Goal: Information Seeking & Learning: Learn about a topic

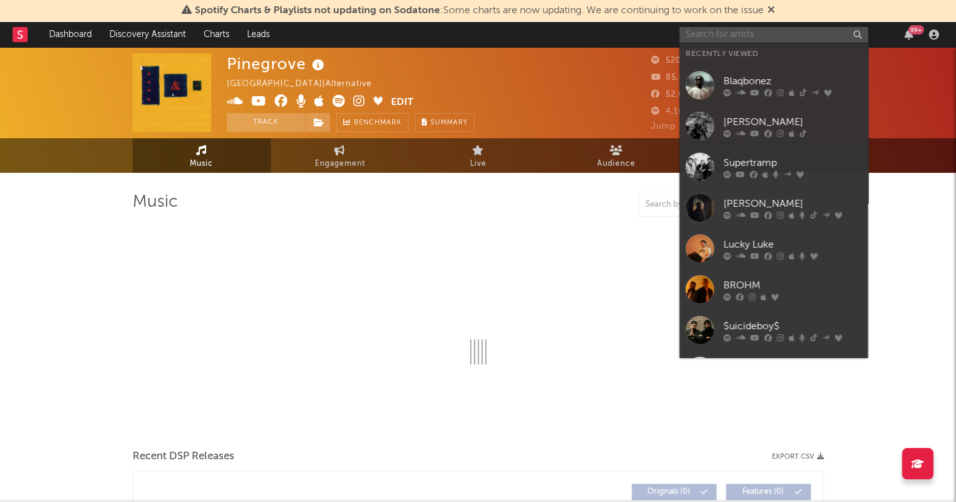
click at [756, 37] on input "text" at bounding box center [774, 35] width 189 height 16
select select "6m"
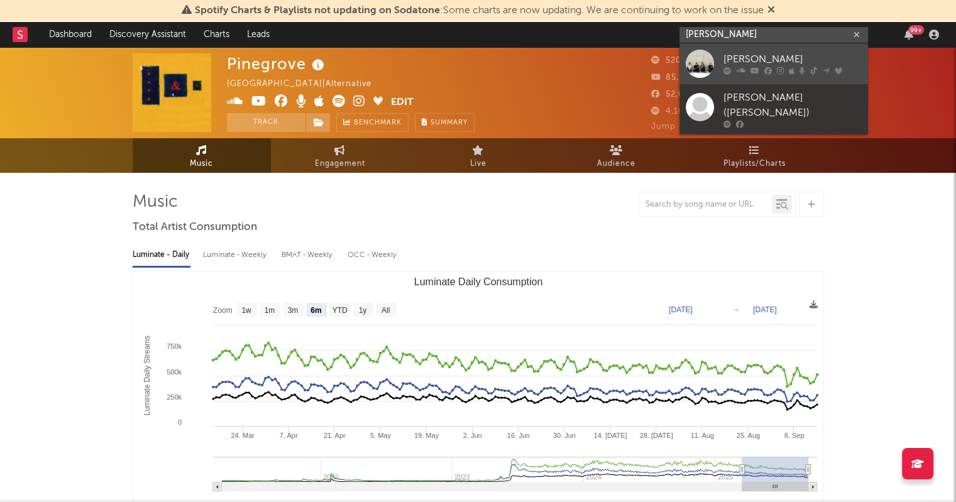
type input "[PERSON_NAME]"
click at [693, 64] on div at bounding box center [700, 64] width 28 height 28
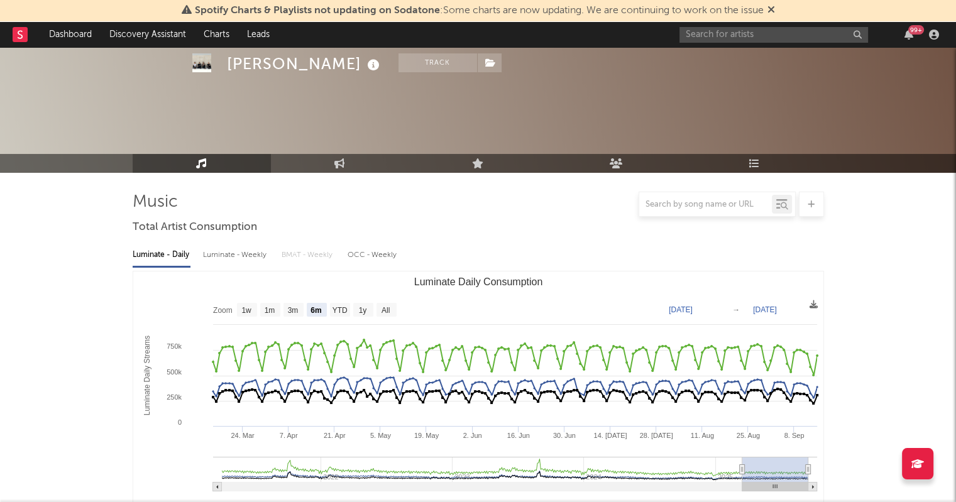
scroll to position [87, 0]
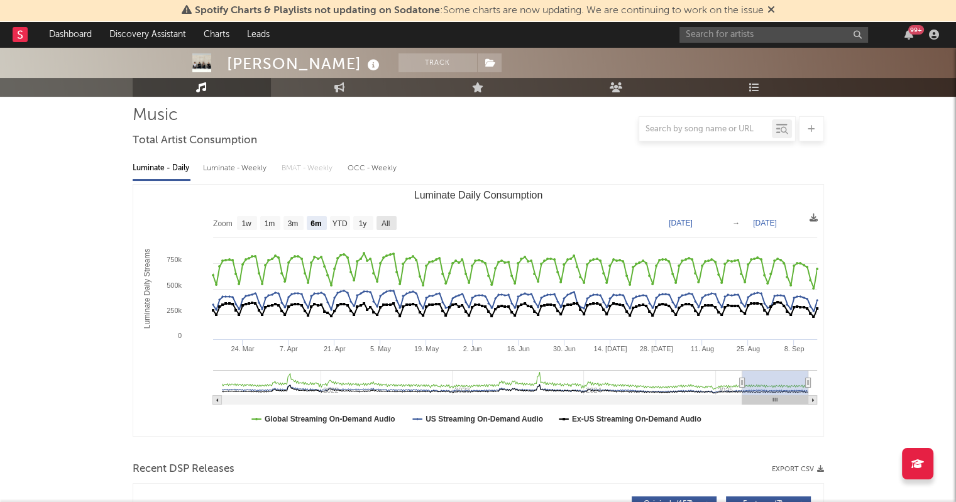
click at [381, 225] on text "All" at bounding box center [385, 223] width 8 height 9
select select "All"
type input "[DATE]"
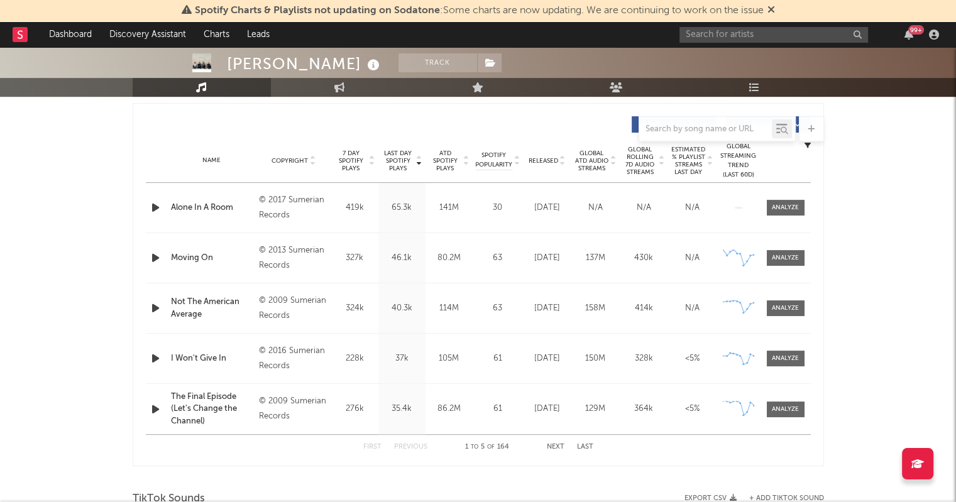
scroll to position [482, 0]
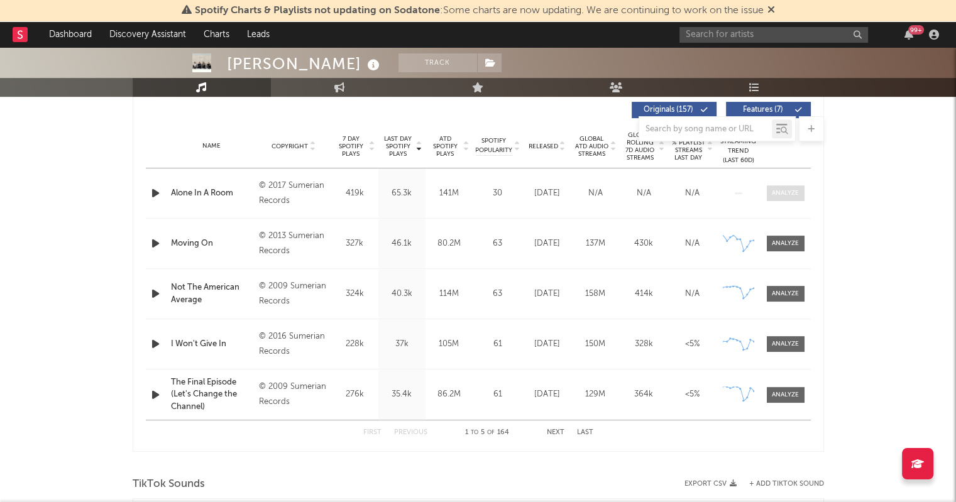
click at [775, 198] on span at bounding box center [786, 194] width 38 height 16
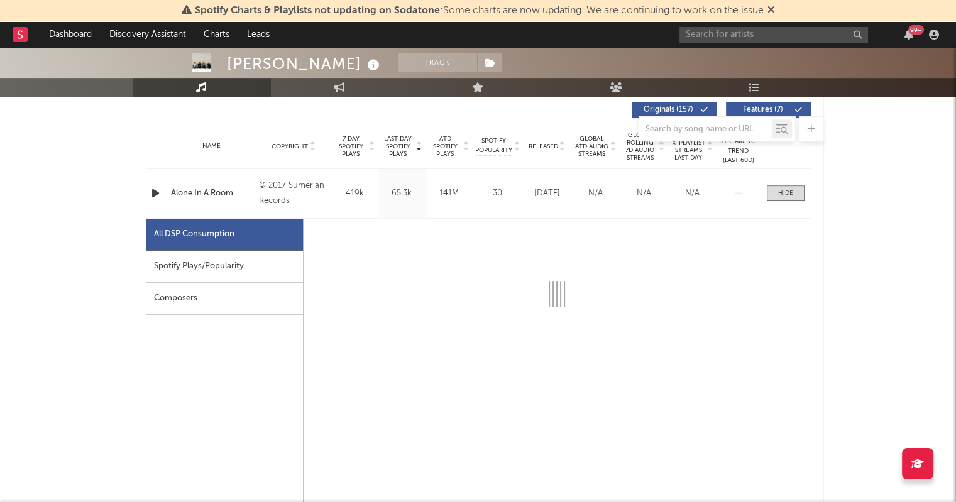
select select "6m"
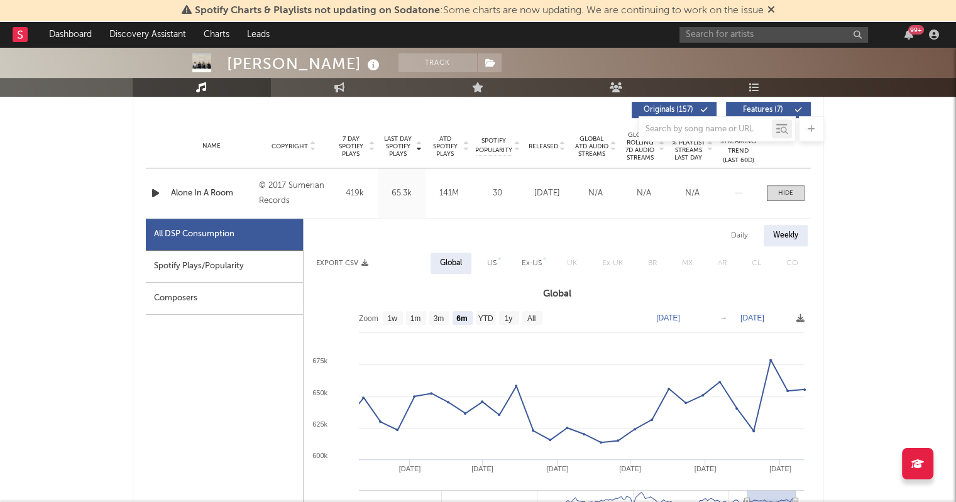
scroll to position [514, 0]
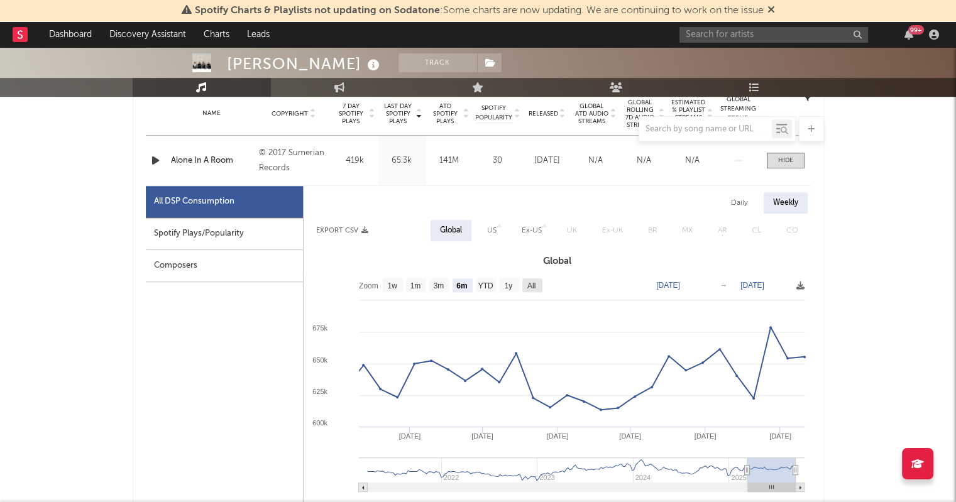
click at [523, 284] on rect at bounding box center [533, 286] width 20 height 14
select select "All"
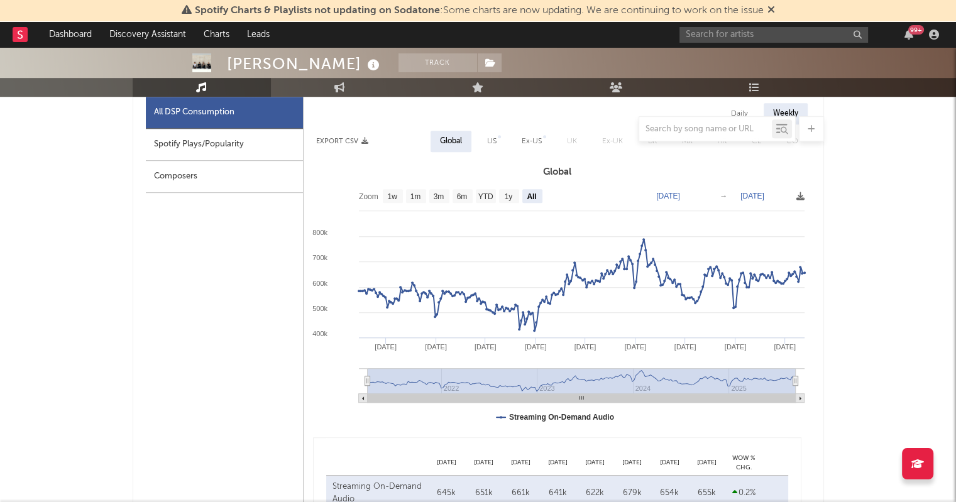
scroll to position [605, 0]
type input "[DATE]"
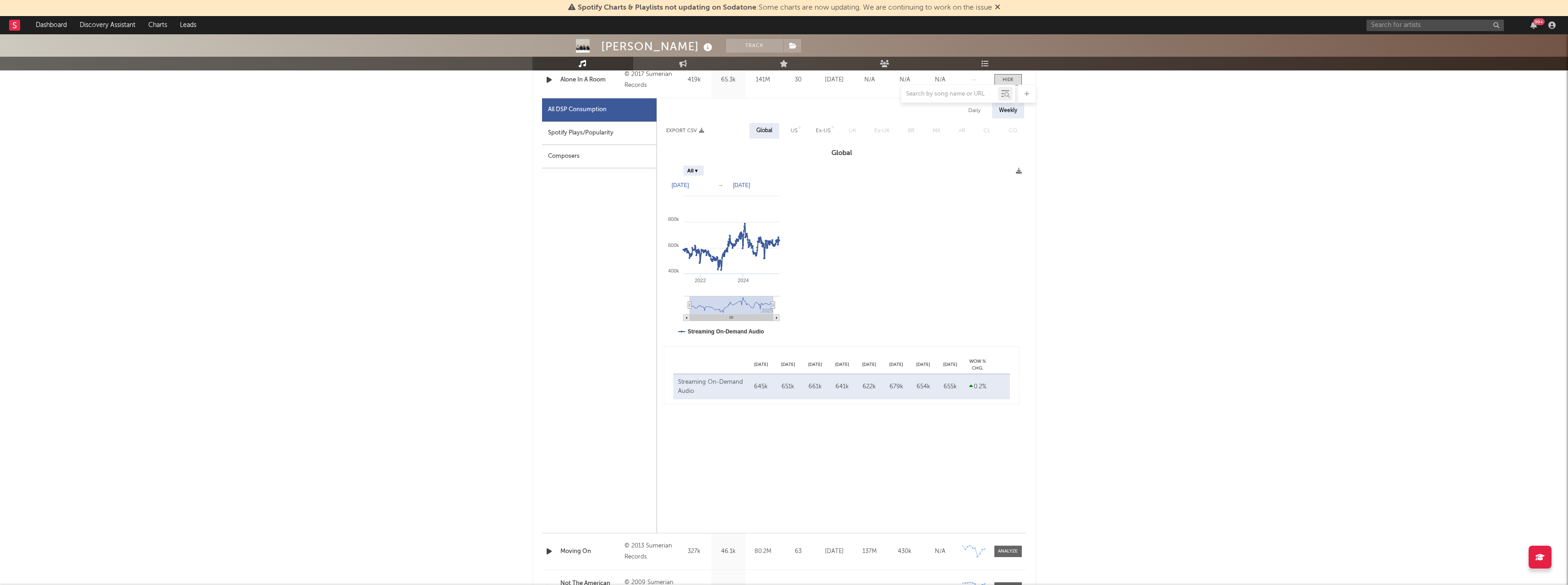
type input "[DATE]"
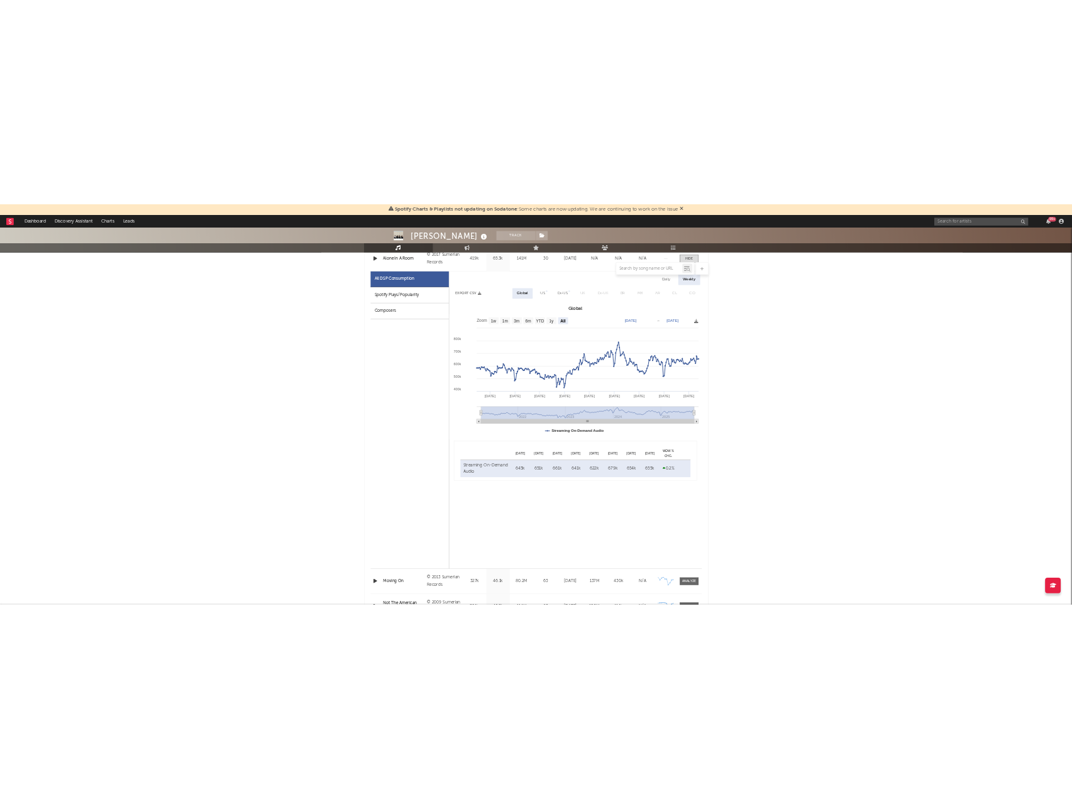
scroll to position [564, 0]
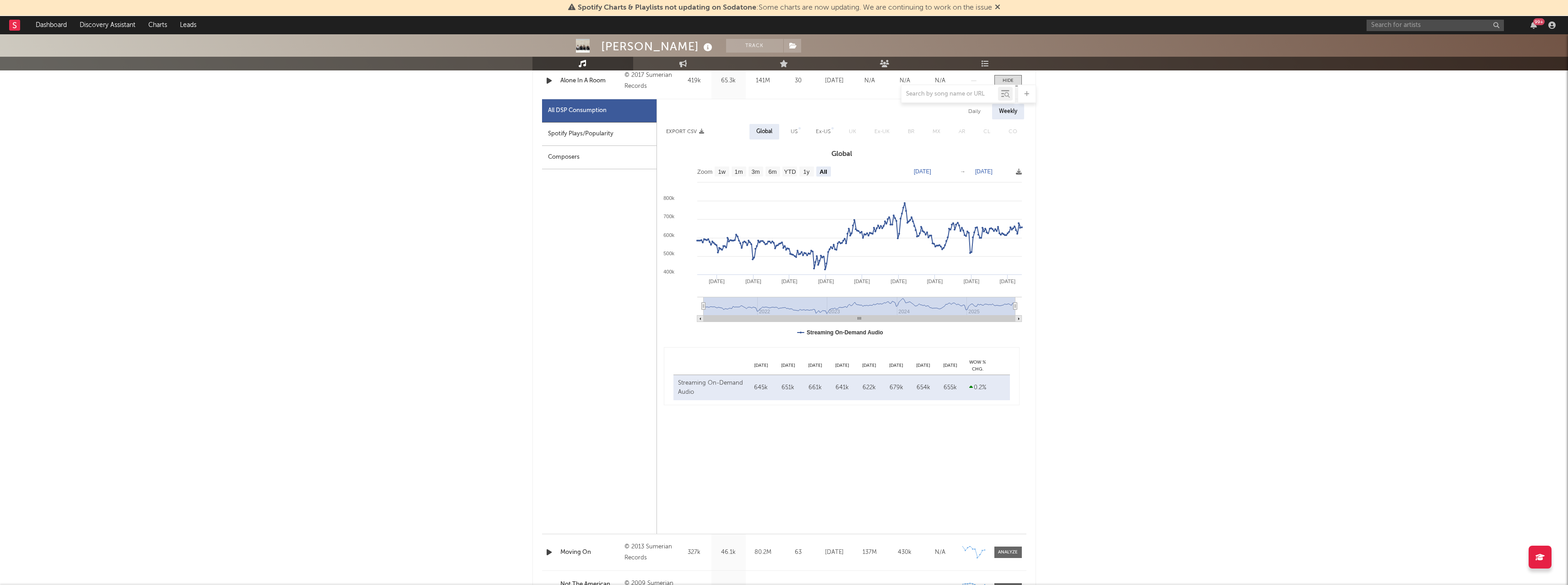
click at [702, 281] on div "[PERSON_NAME] Track [GEOGRAPHIC_DATA] | Hard Rock Edit Track Benchmark Summary …" at bounding box center [784, 533] width 1568 height 1818
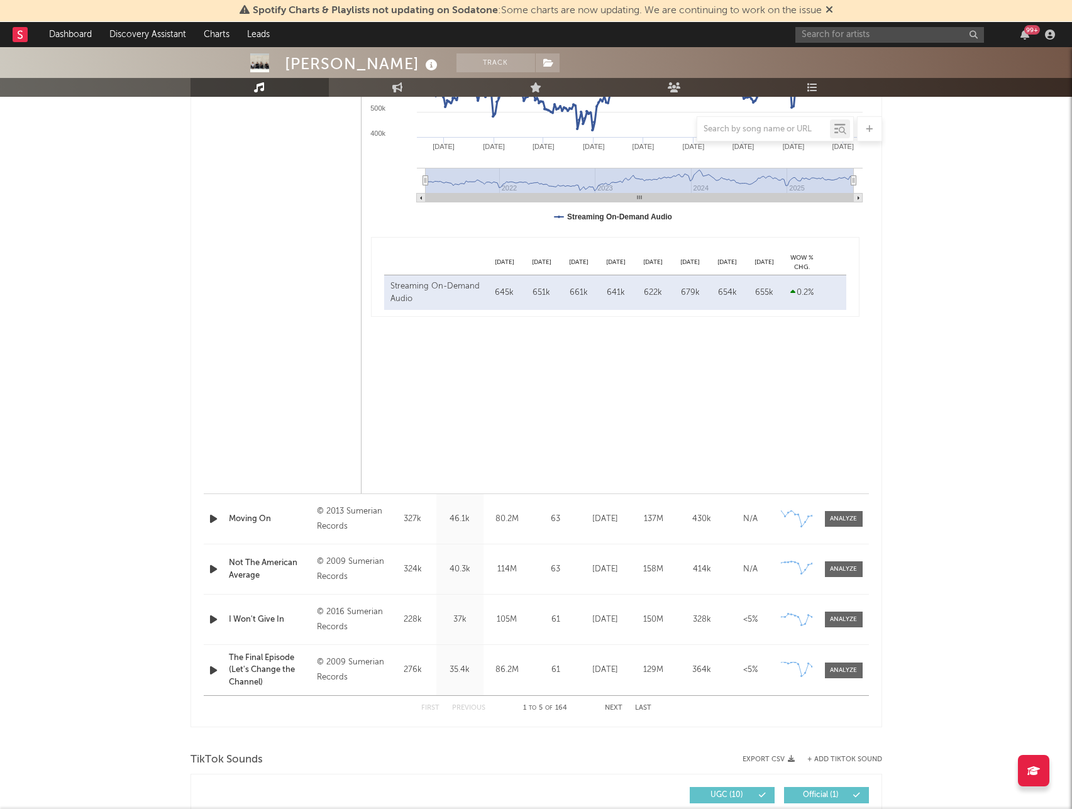
scroll to position [816, 0]
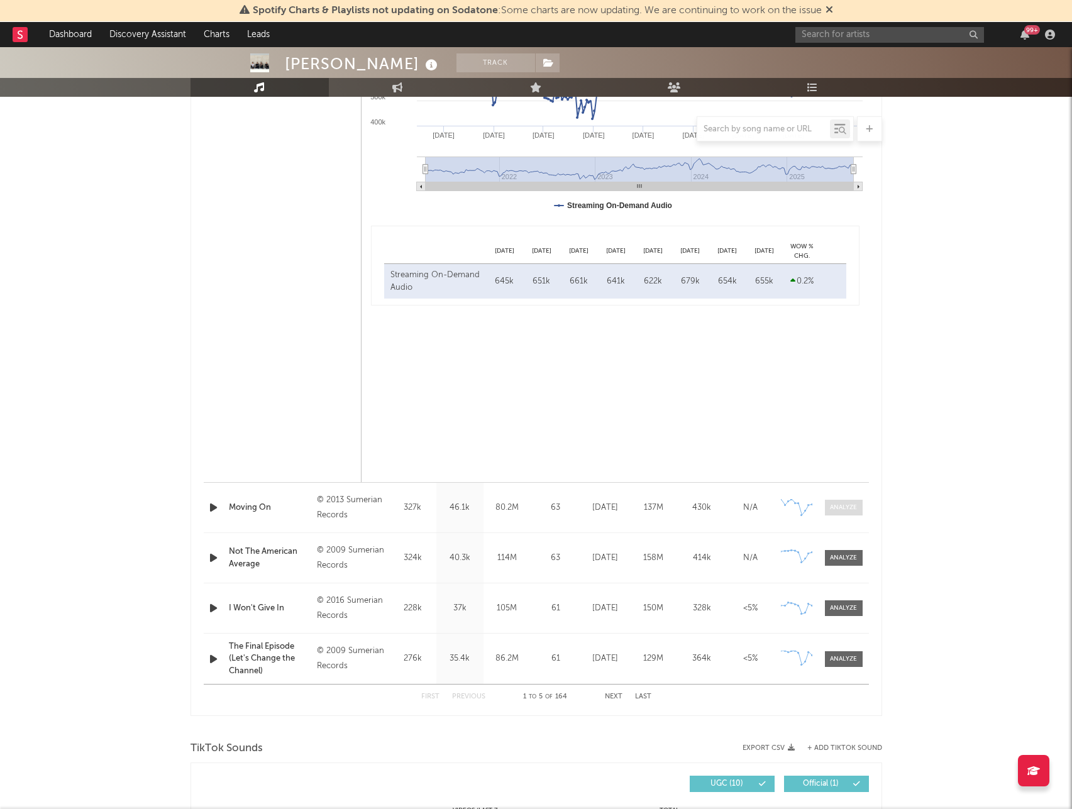
click at [834, 502] on div at bounding box center [843, 507] width 27 height 9
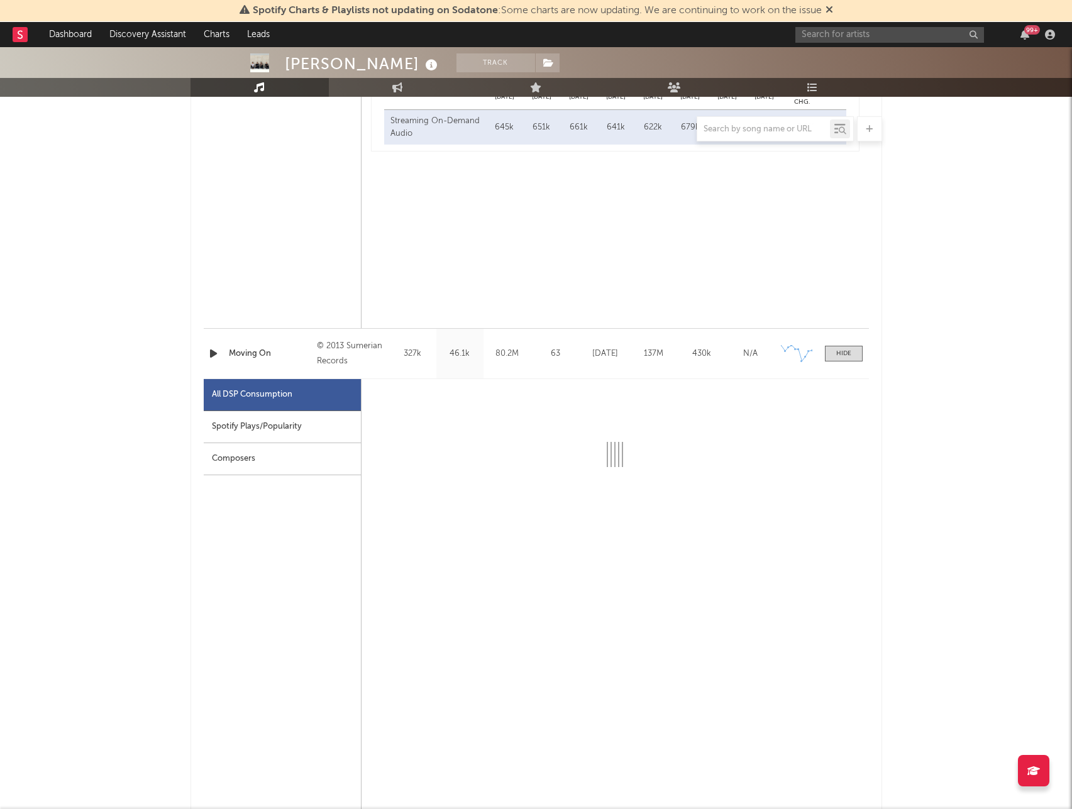
scroll to position [1067, 0]
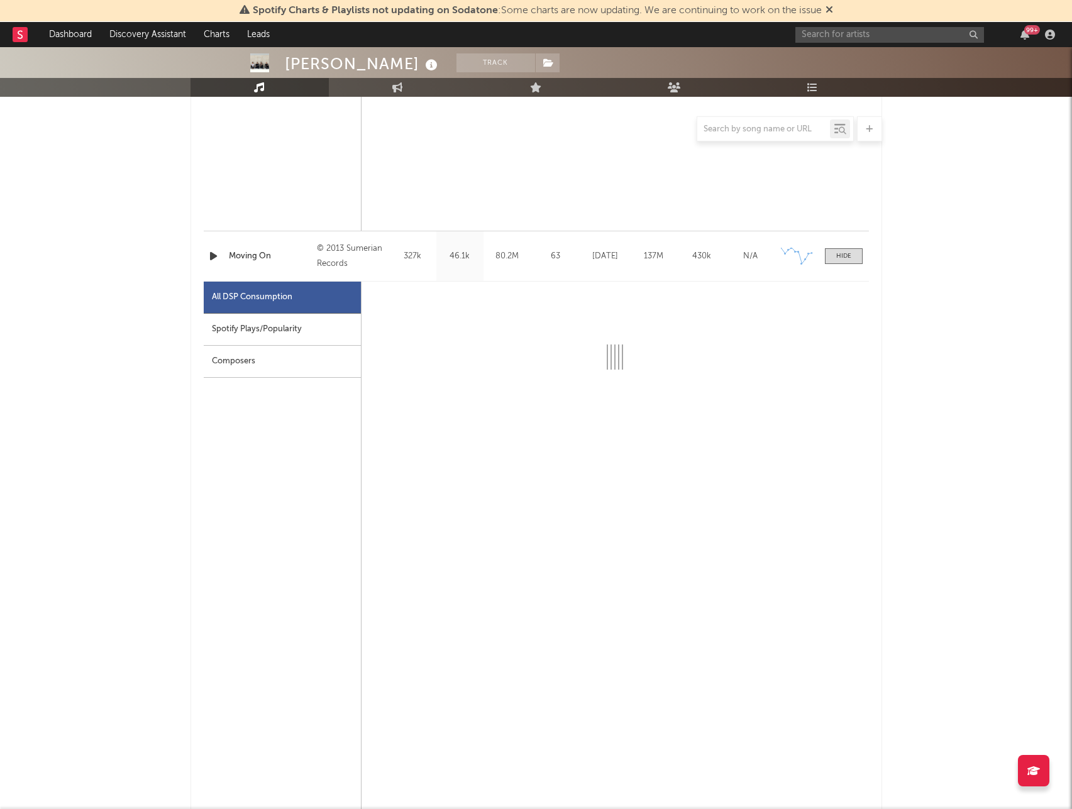
select select "6m"
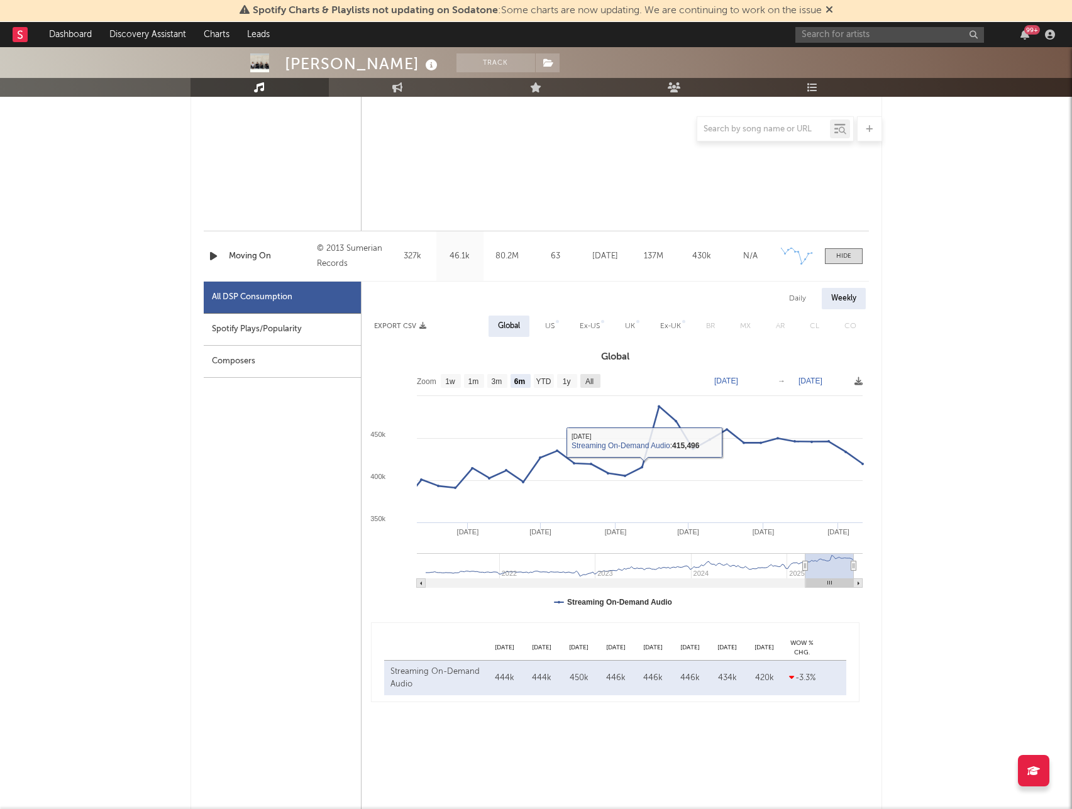
click at [590, 377] on text "All" at bounding box center [589, 381] width 8 height 9
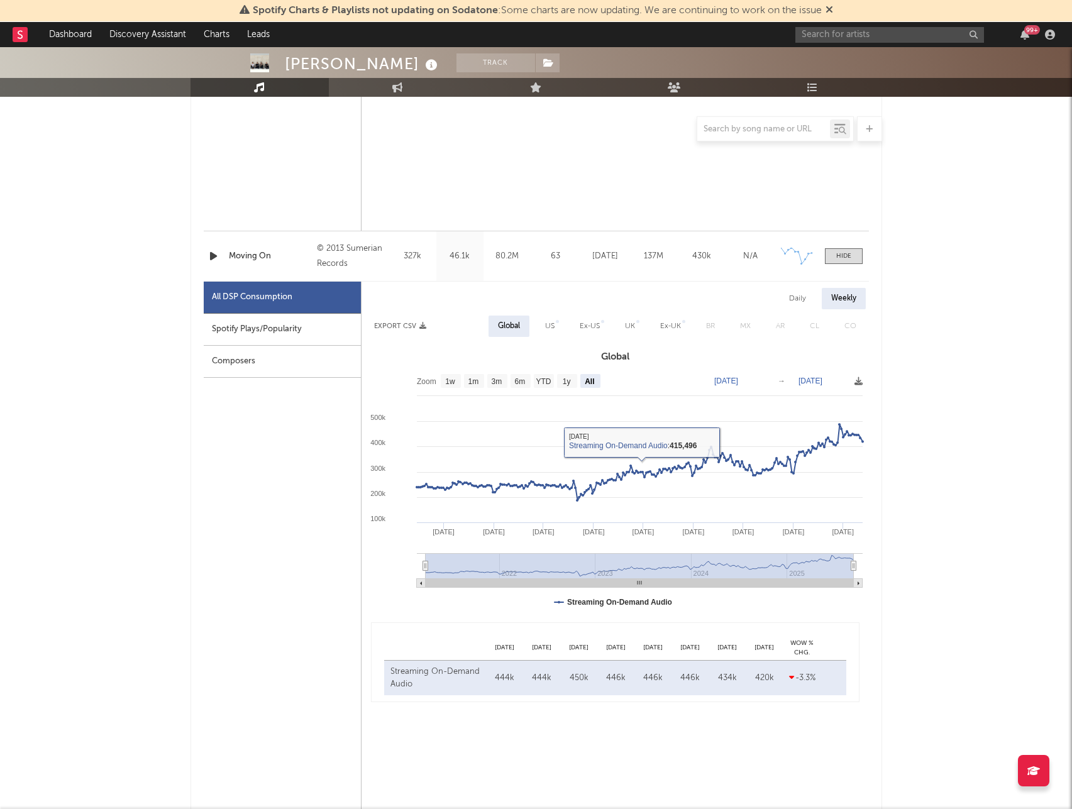
select select "All"
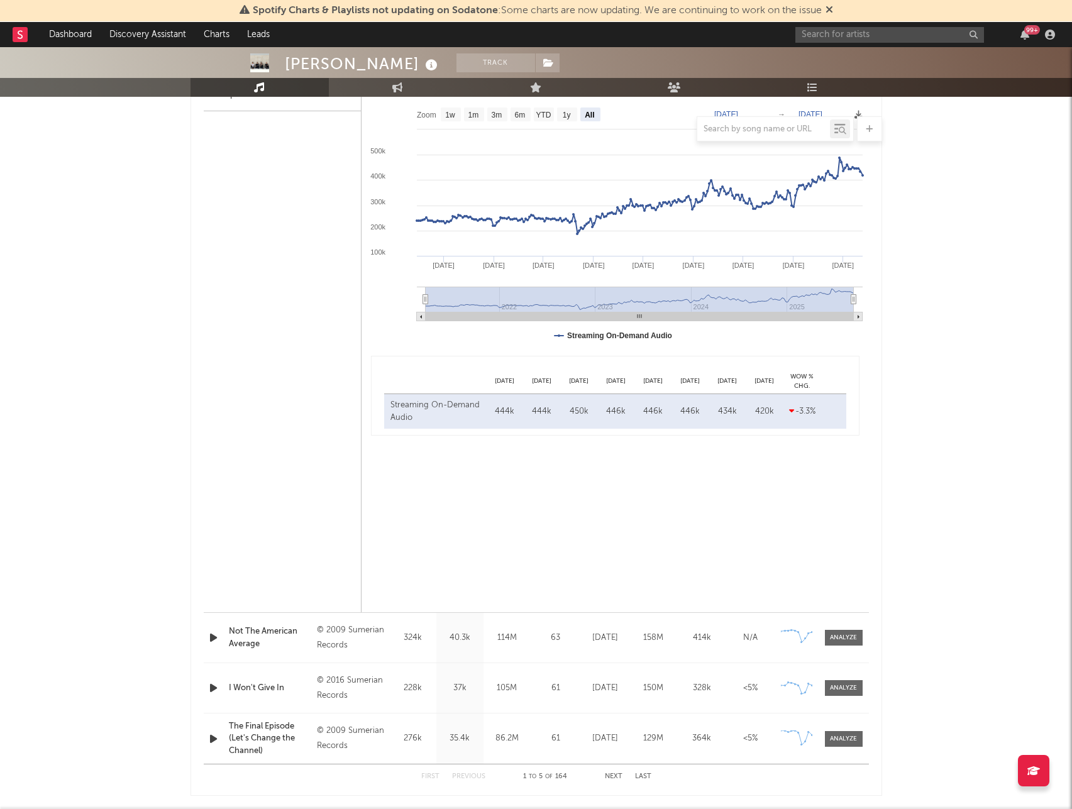
scroll to position [1444, 0]
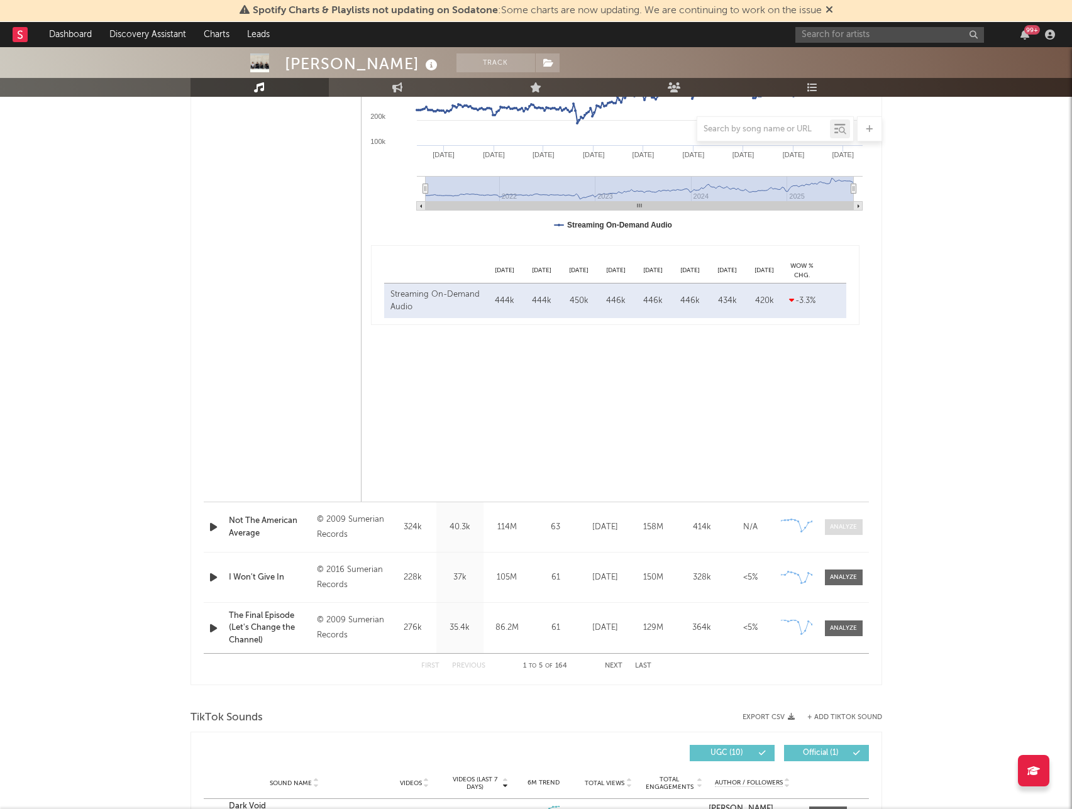
click at [846, 502] on div at bounding box center [843, 527] width 27 height 9
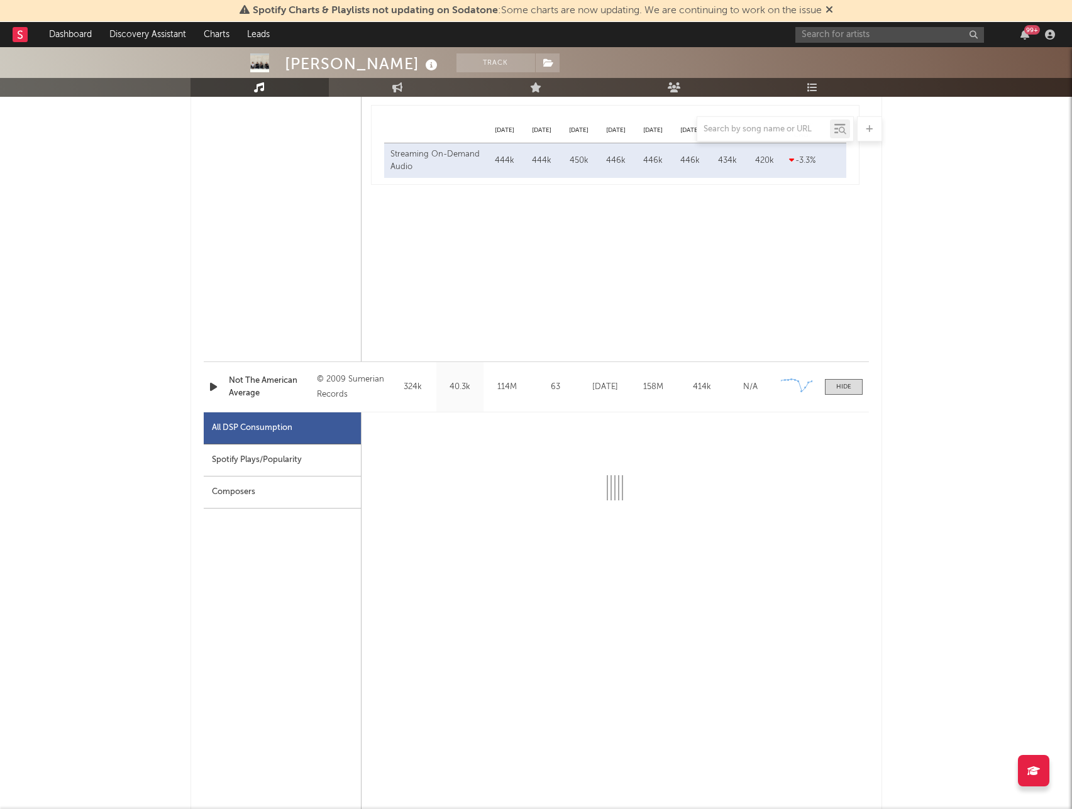
scroll to position [1759, 0]
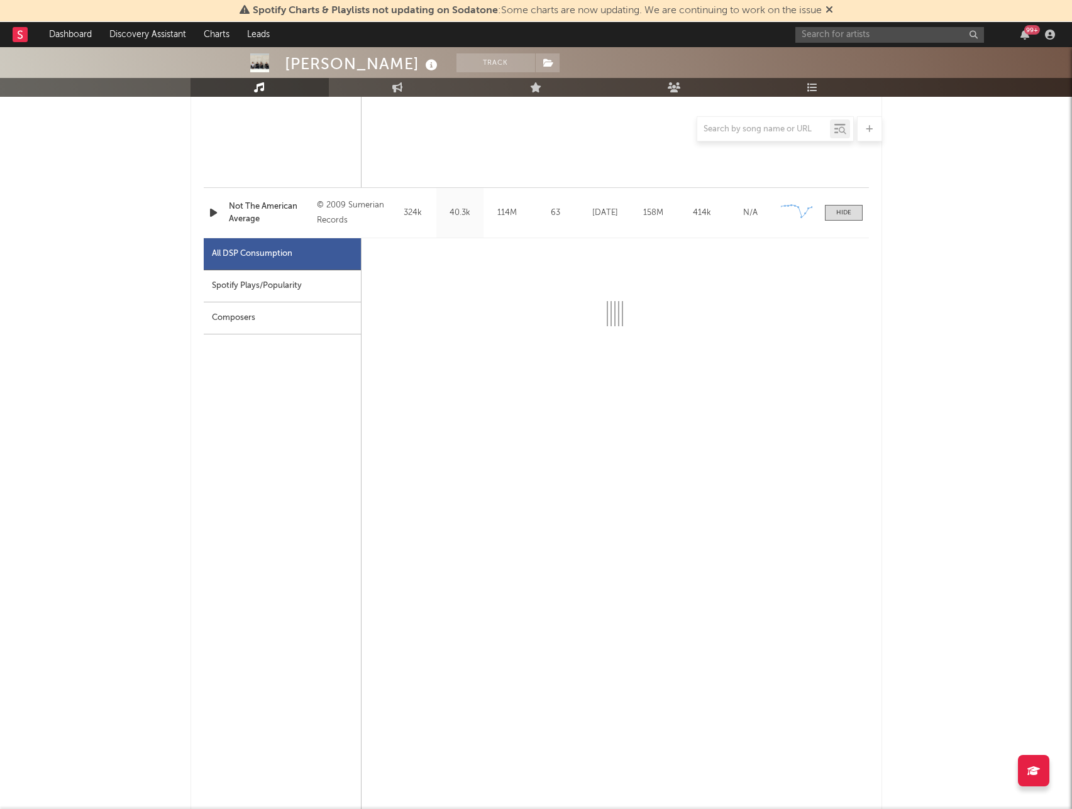
select select "6m"
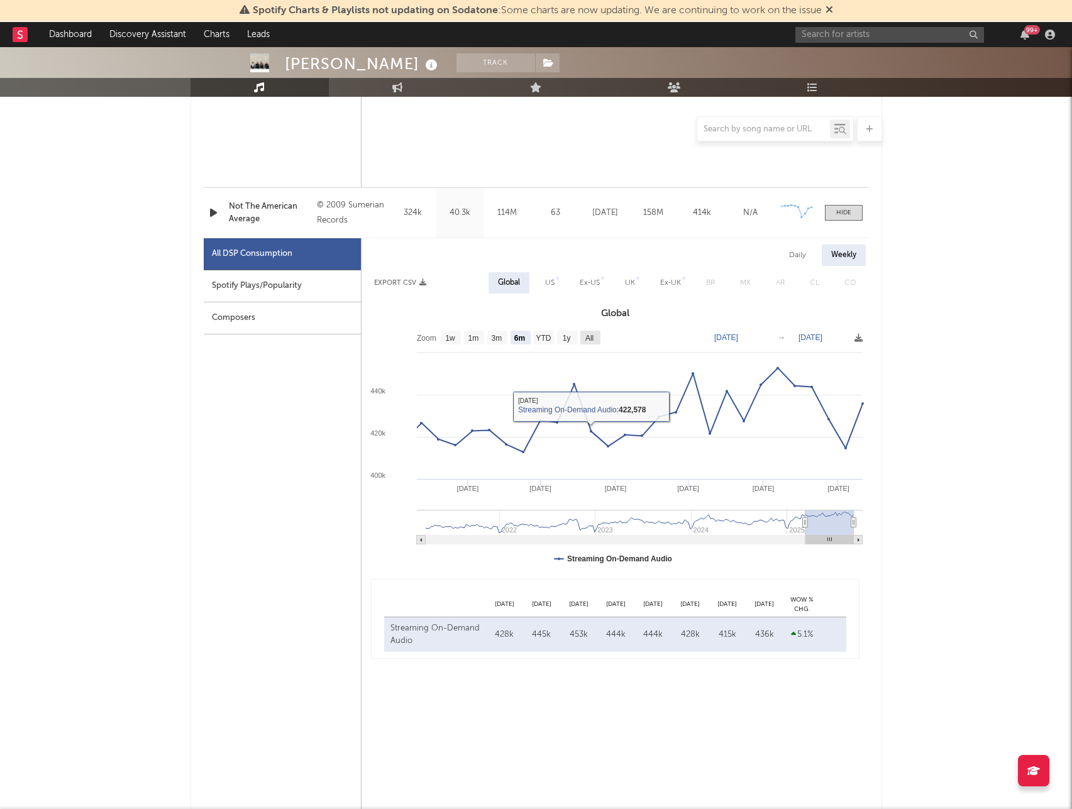
click at [589, 340] on text "All" at bounding box center [589, 338] width 8 height 9
select select "All"
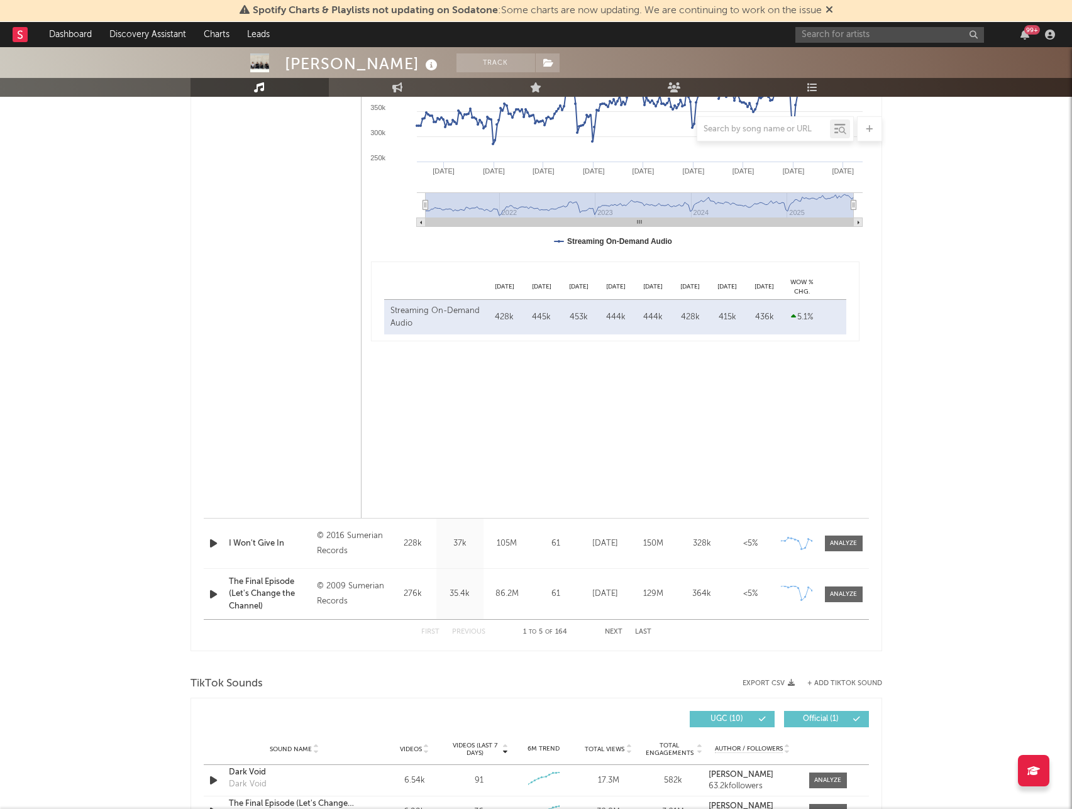
scroll to position [2199, 0]
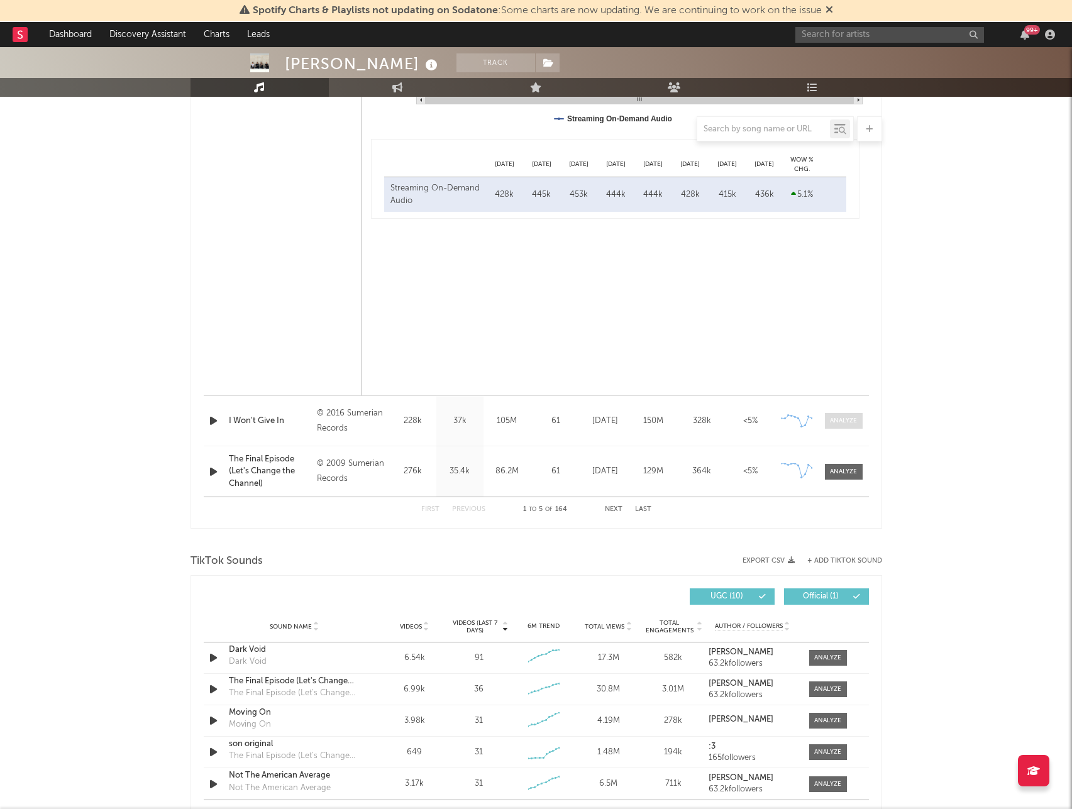
click at [828, 423] on span at bounding box center [844, 421] width 38 height 16
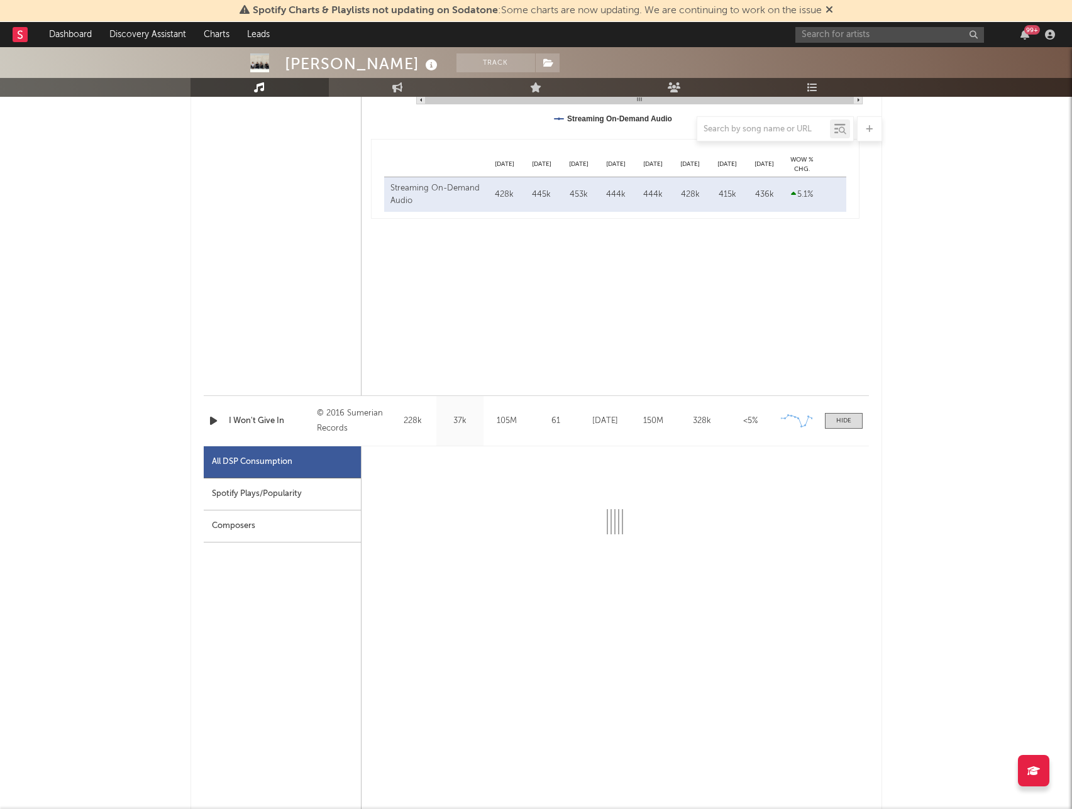
select select "6m"
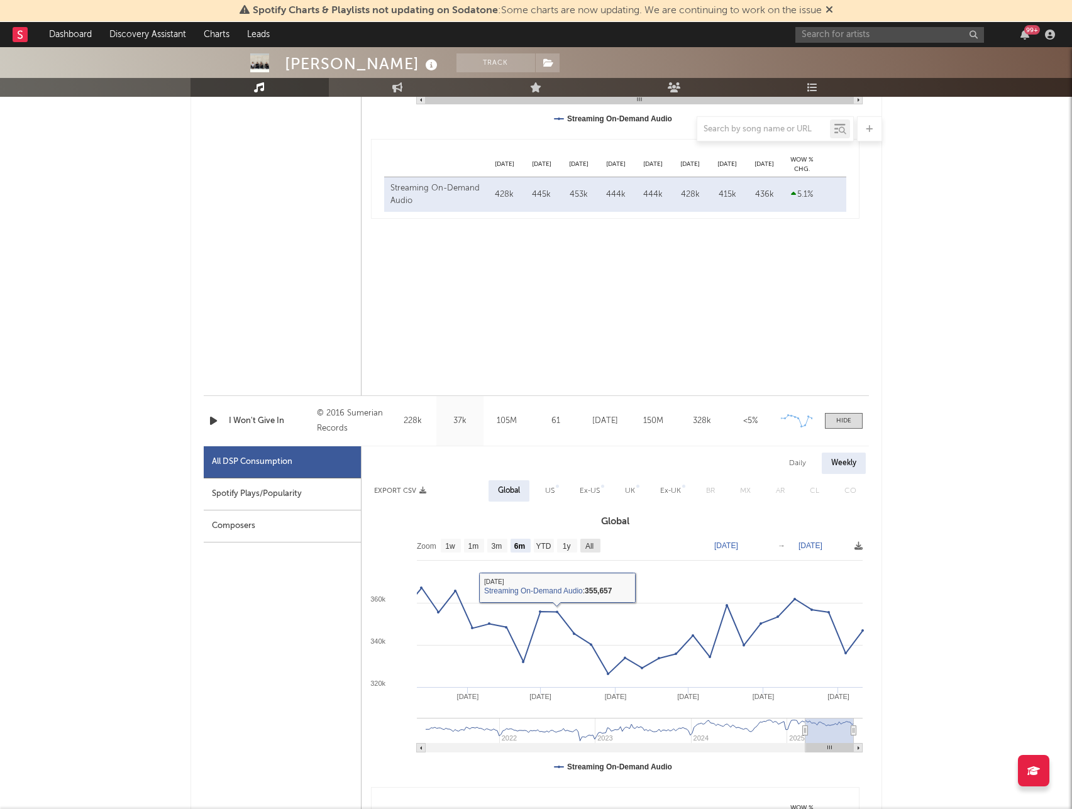
click at [587, 502] on text "All" at bounding box center [589, 546] width 8 height 9
select select "All"
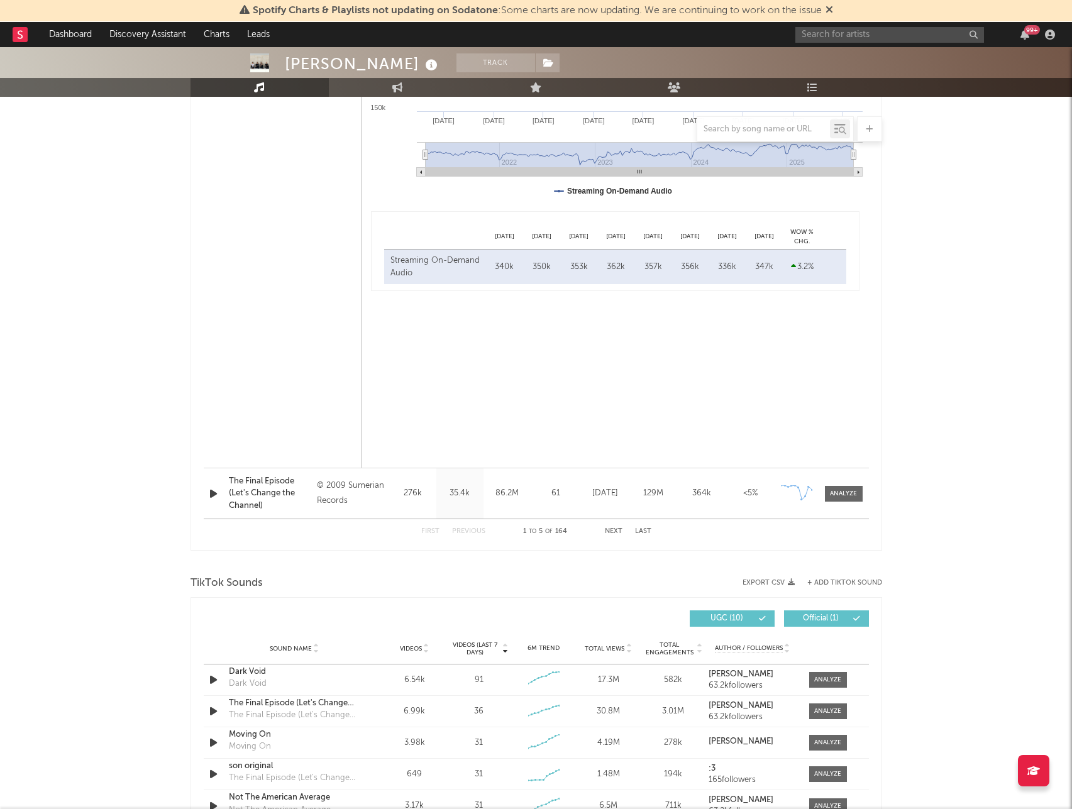
scroll to position [2891, 0]
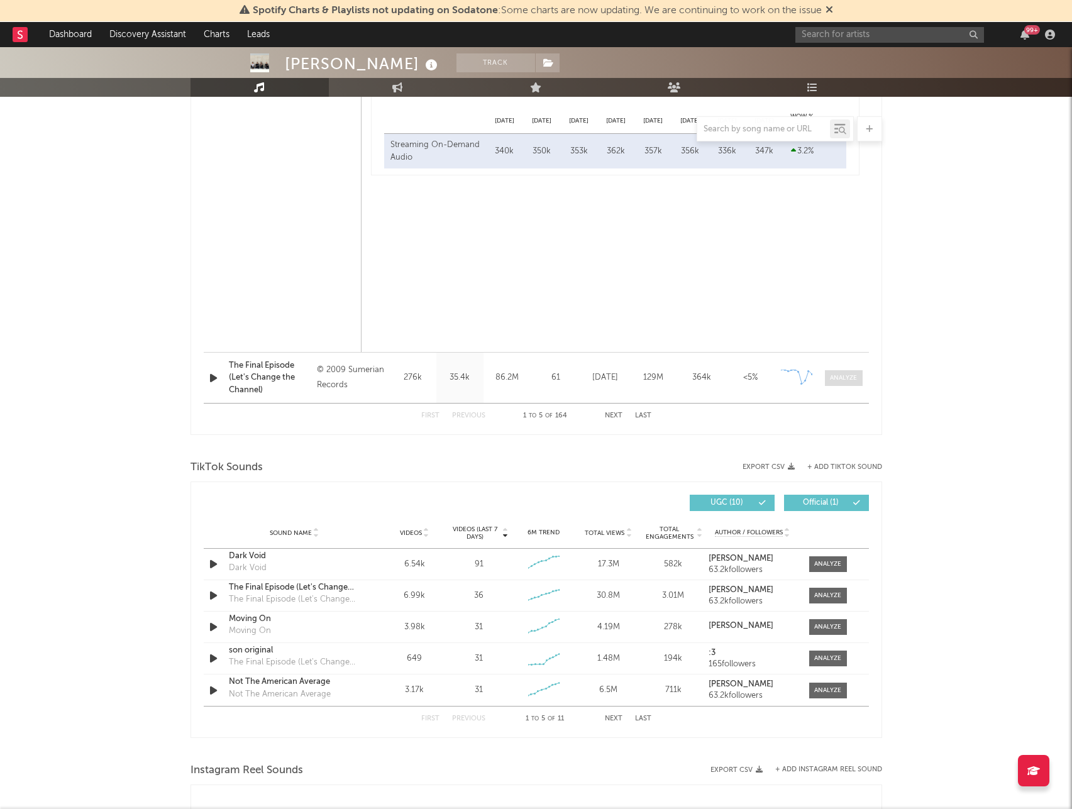
click at [840, 376] on div at bounding box center [843, 378] width 27 height 9
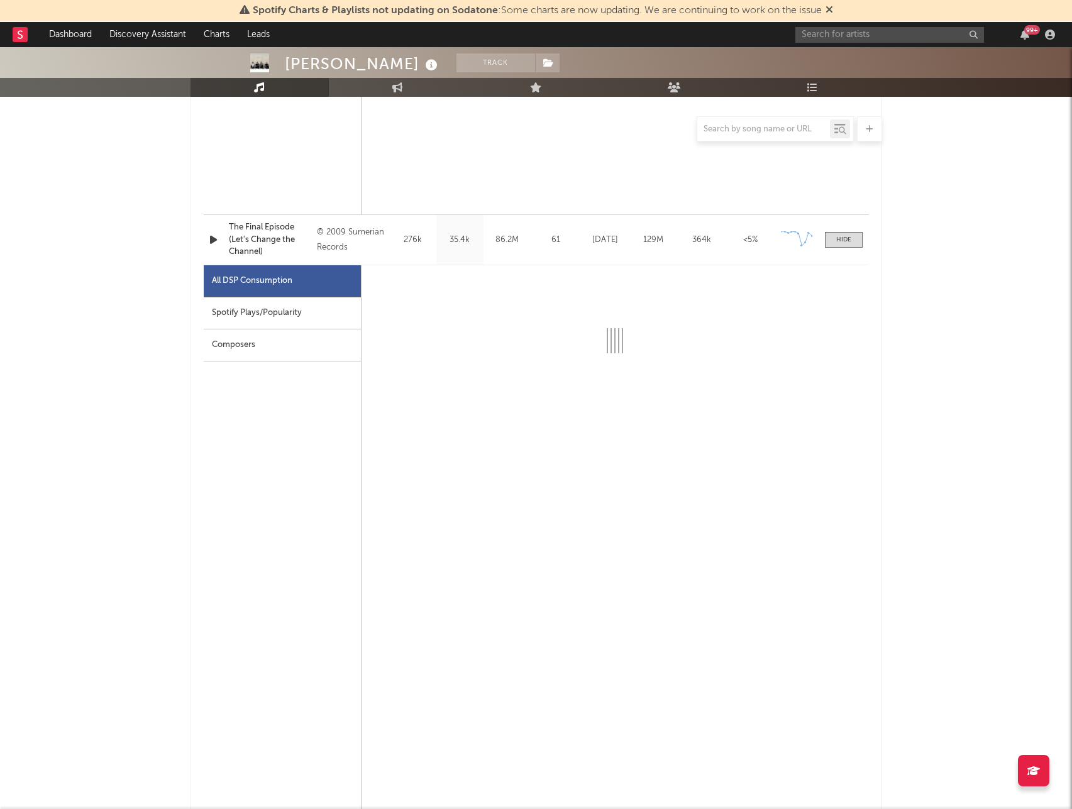
scroll to position [3079, 0]
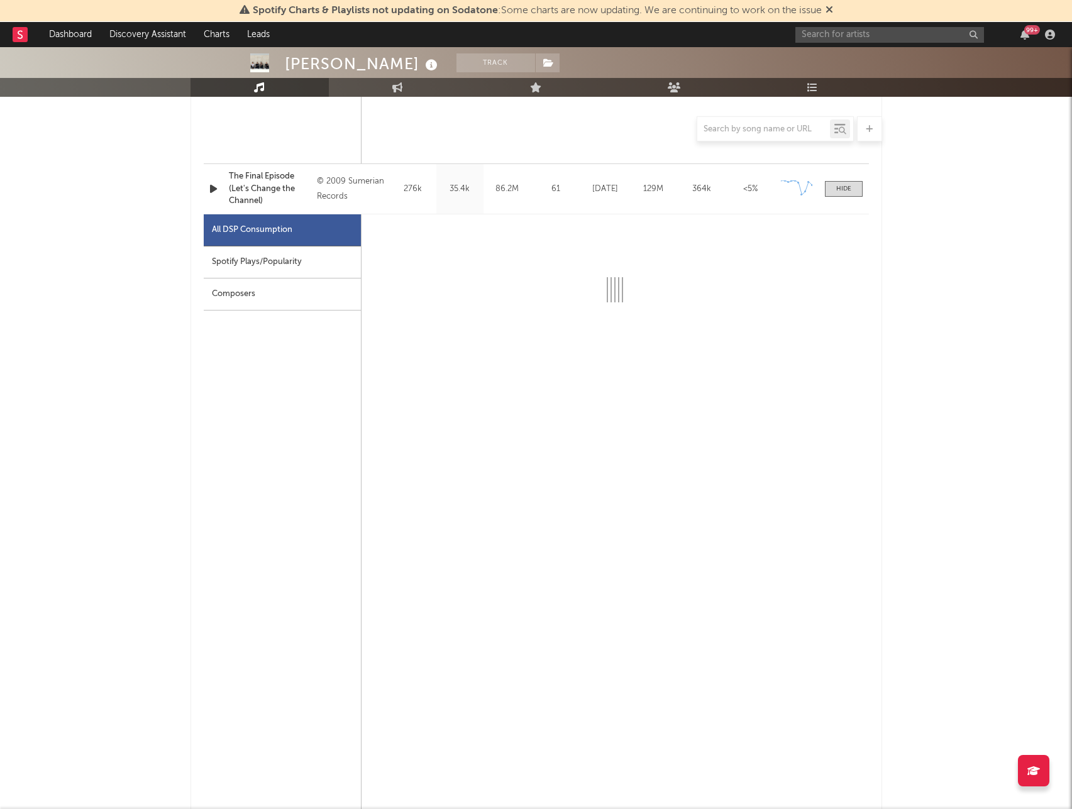
select select "6m"
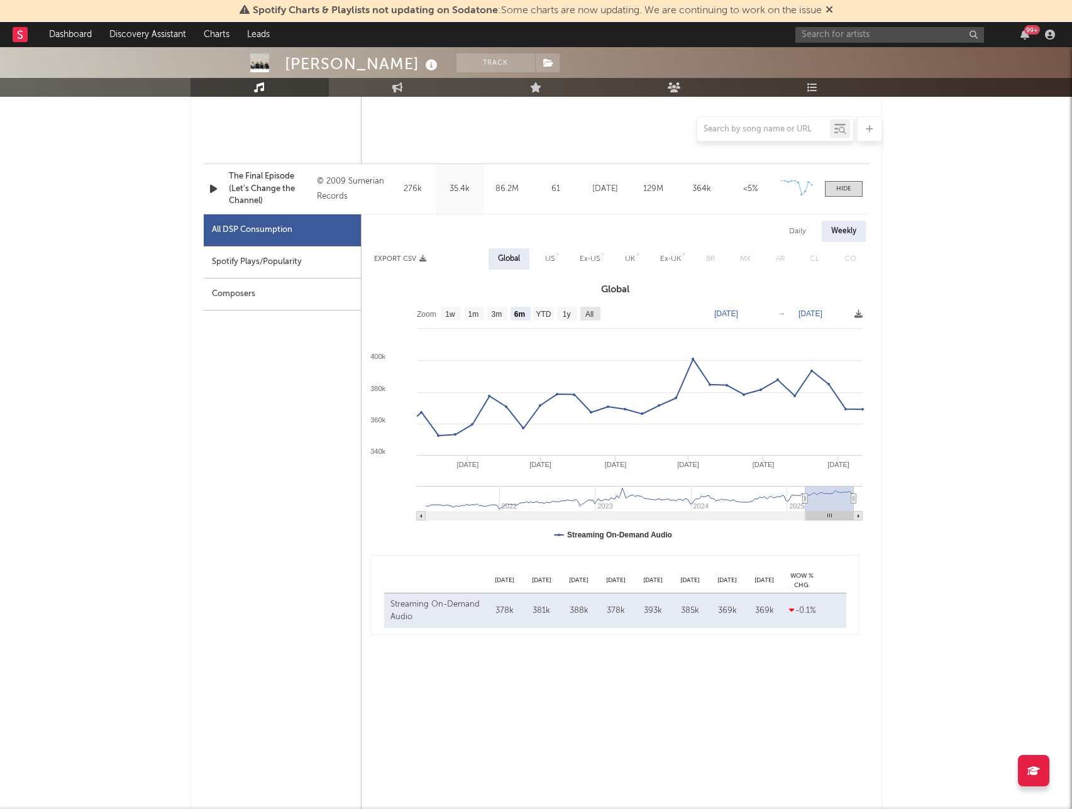
click at [593, 313] on text "All" at bounding box center [589, 314] width 8 height 9
select select "All"
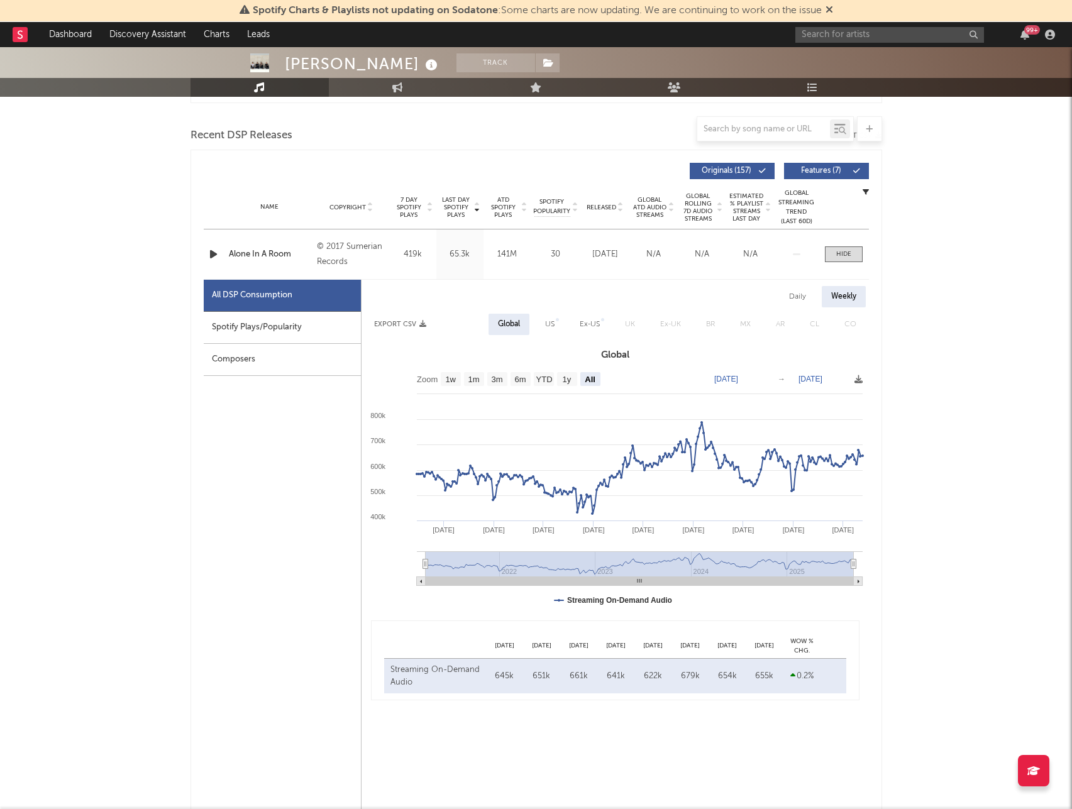
scroll to position [440, 0]
